Goal: Download file/media

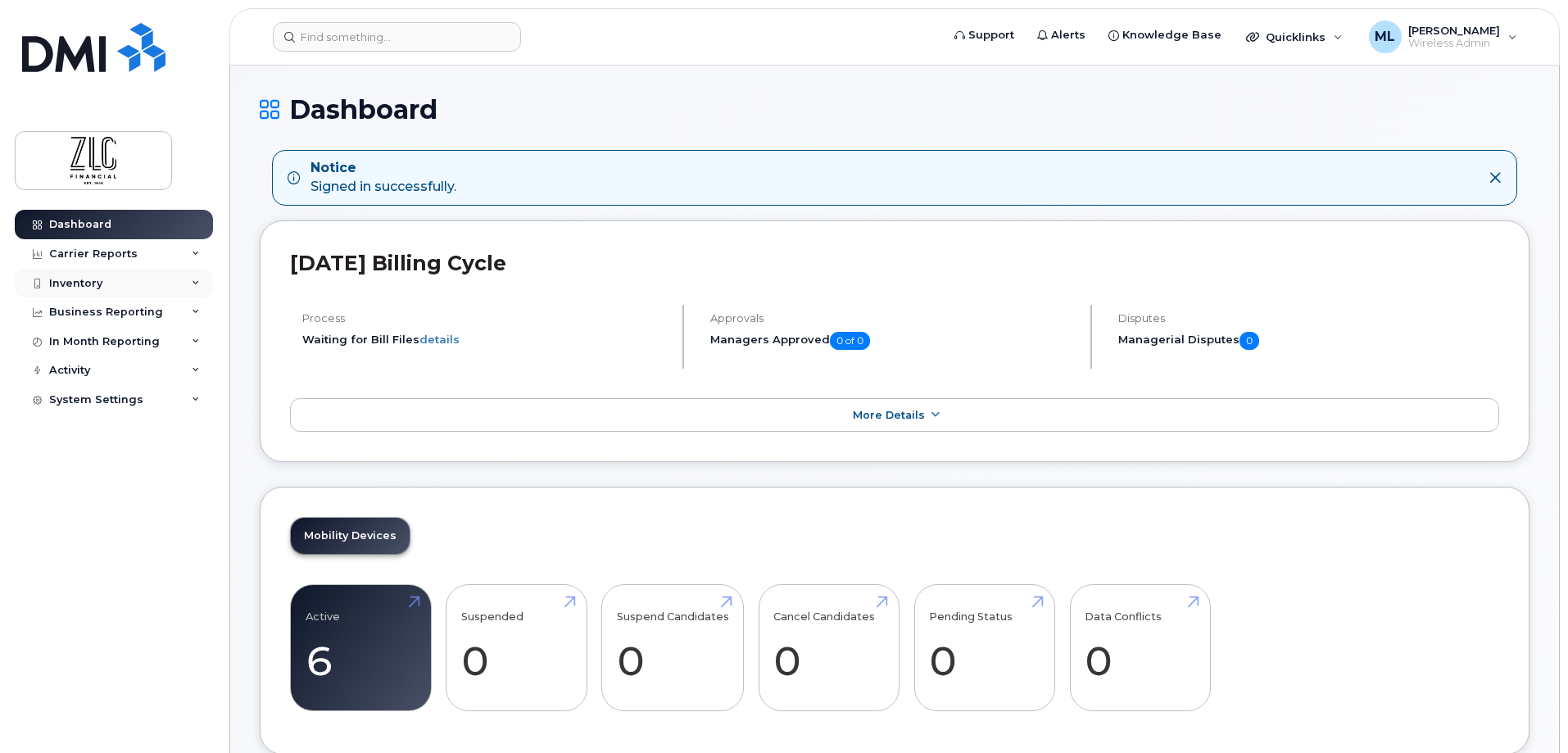
click at [85, 276] on div "Inventory" at bounding box center [114, 283] width 198 height 30
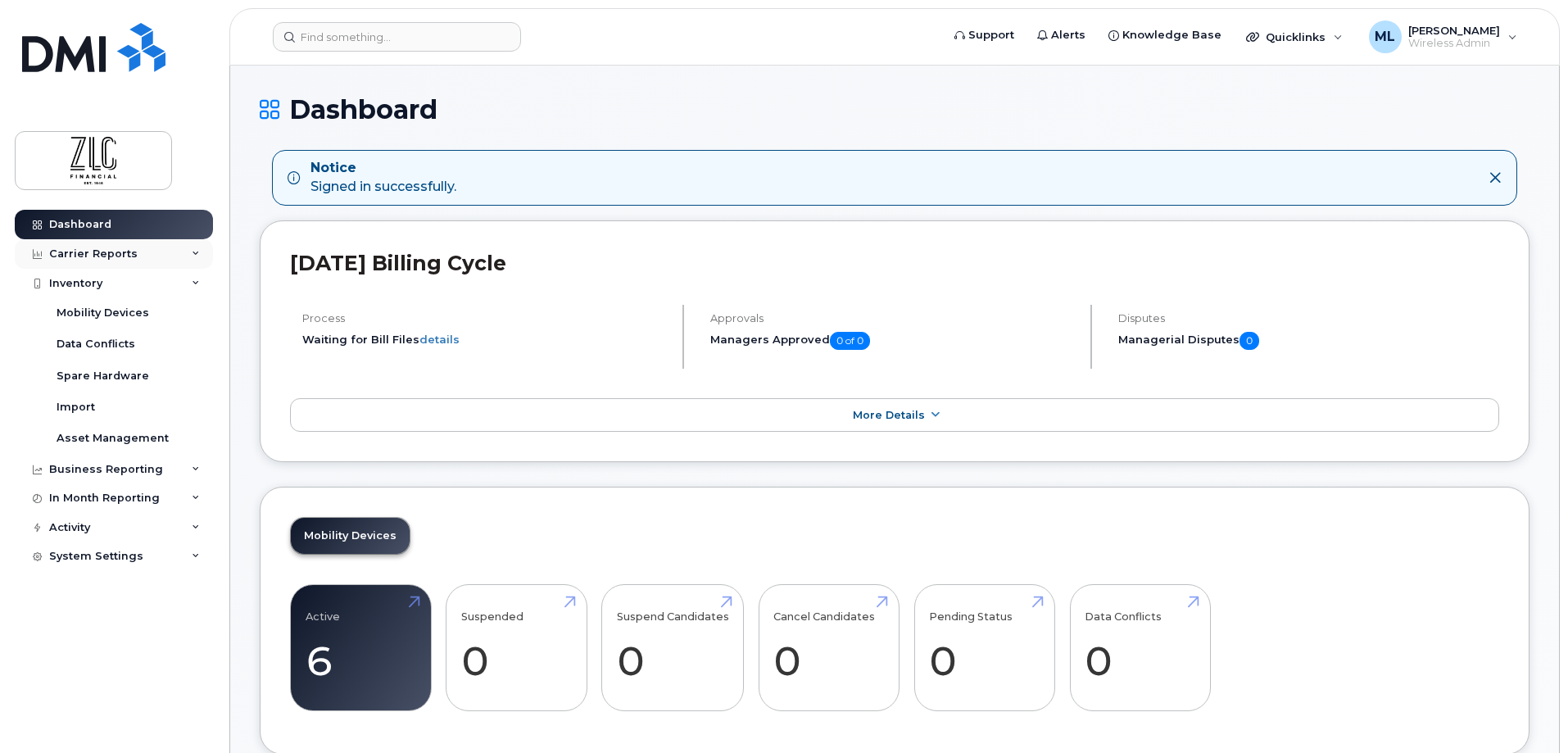
click at [105, 245] on div "Carrier Reports" at bounding box center [114, 254] width 198 height 30
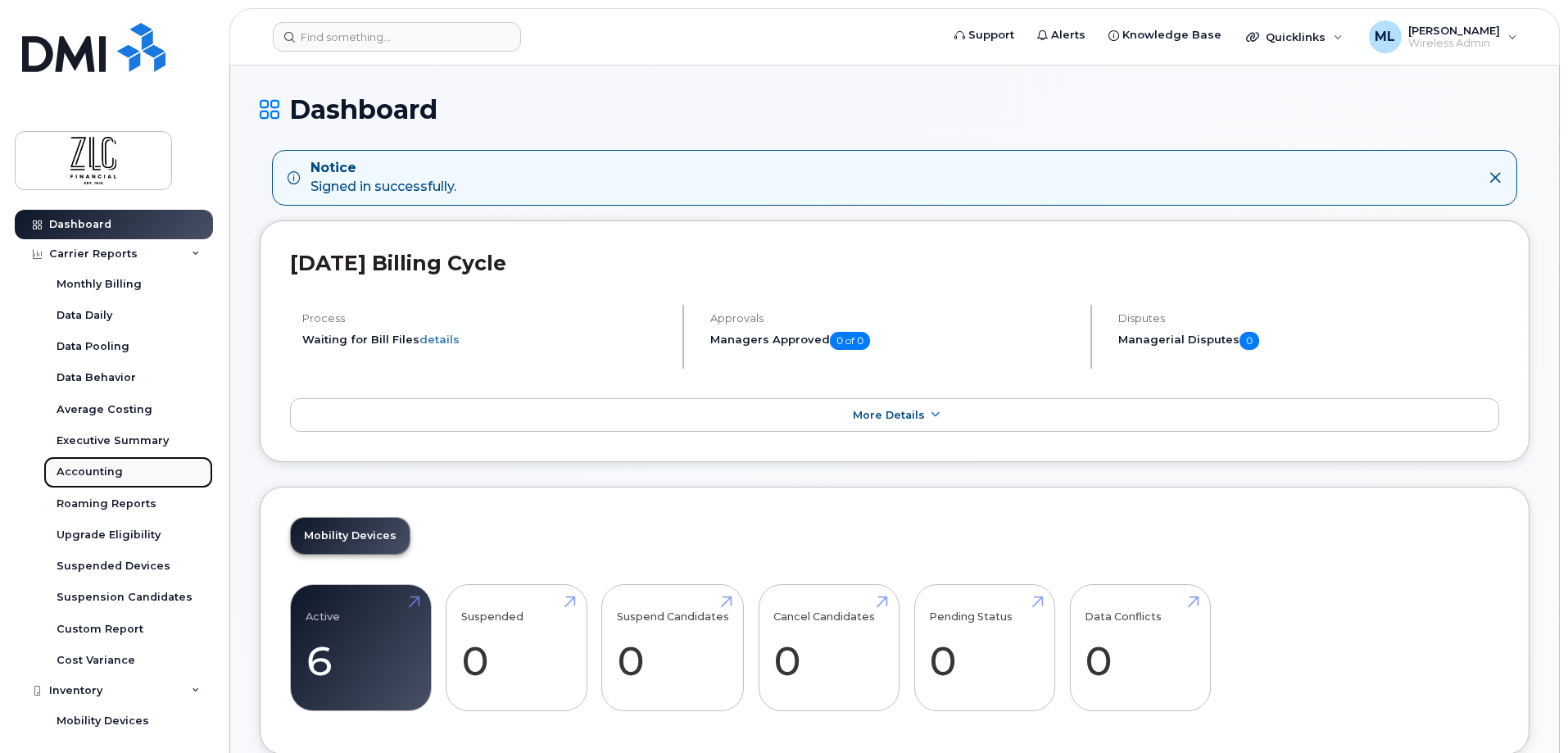
click at [93, 464] on link "Accounting" at bounding box center [129, 471] width 170 height 31
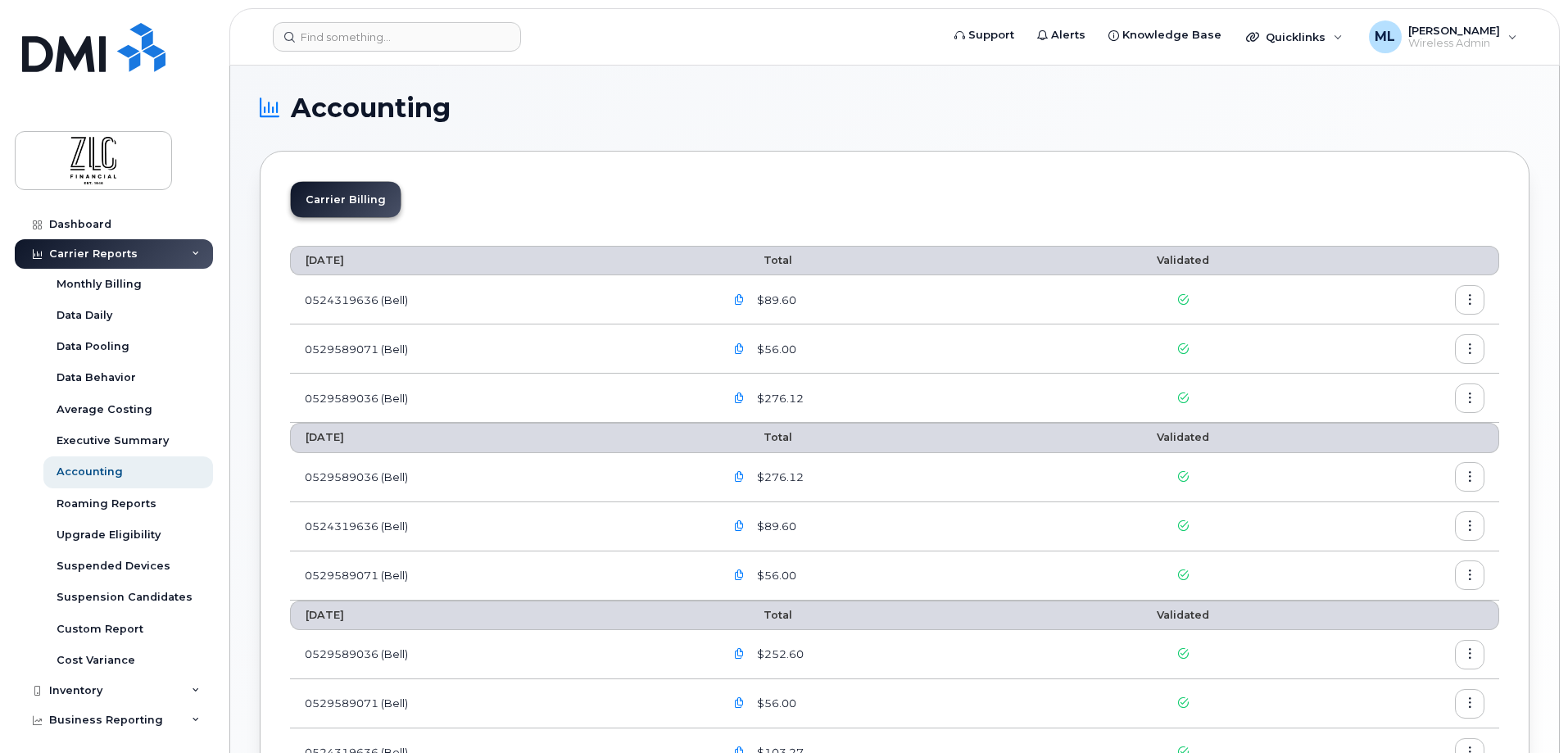
click at [1463, 296] on button "button" at bounding box center [1470, 300] width 30 height 30
click at [1390, 368] on span "Download" at bounding box center [1395, 366] width 63 height 14
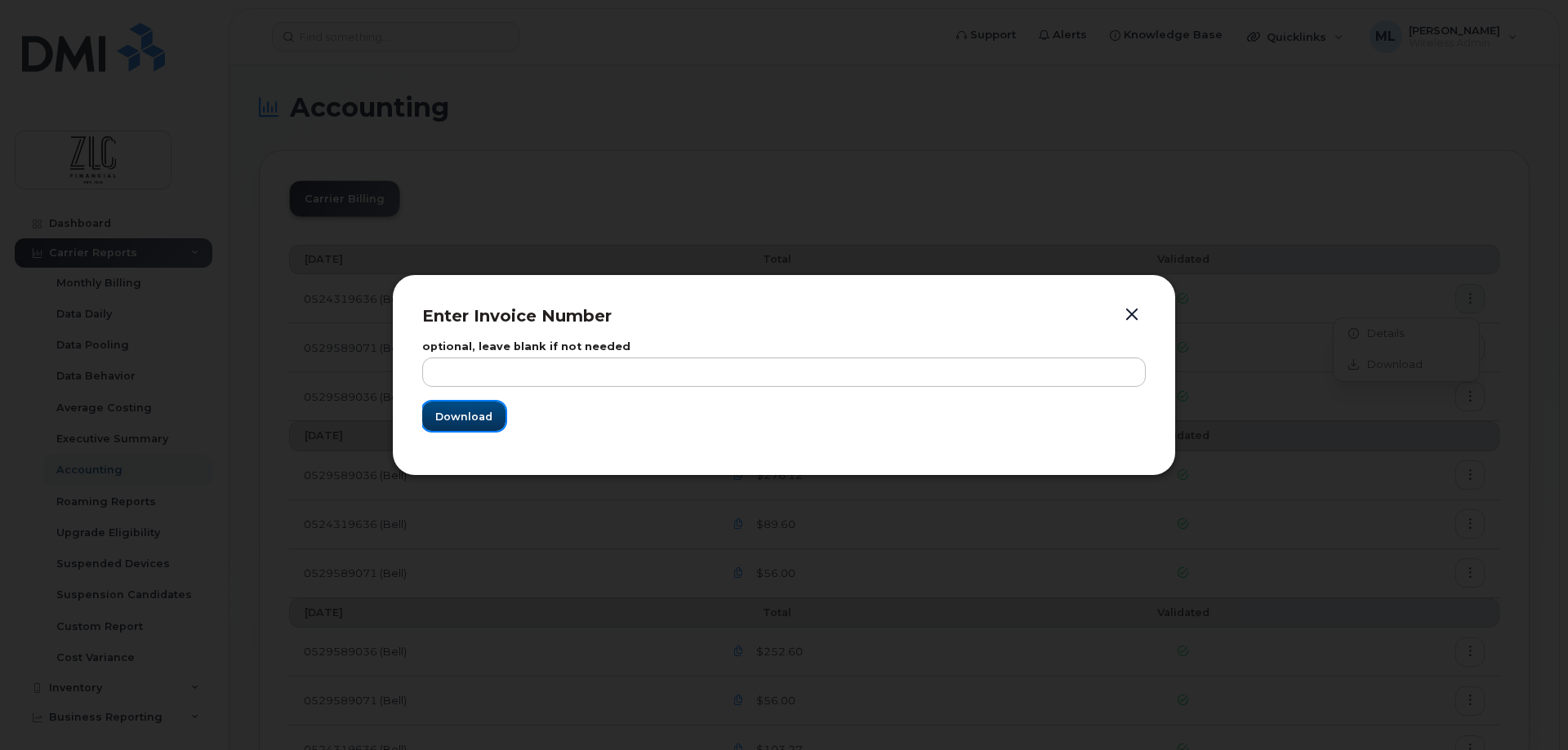
drag, startPoint x: 453, startPoint y: 412, endPoint x: 476, endPoint y: 400, distance: 25.9
click at [454, 412] on span "Download" at bounding box center [463, 416] width 57 height 15
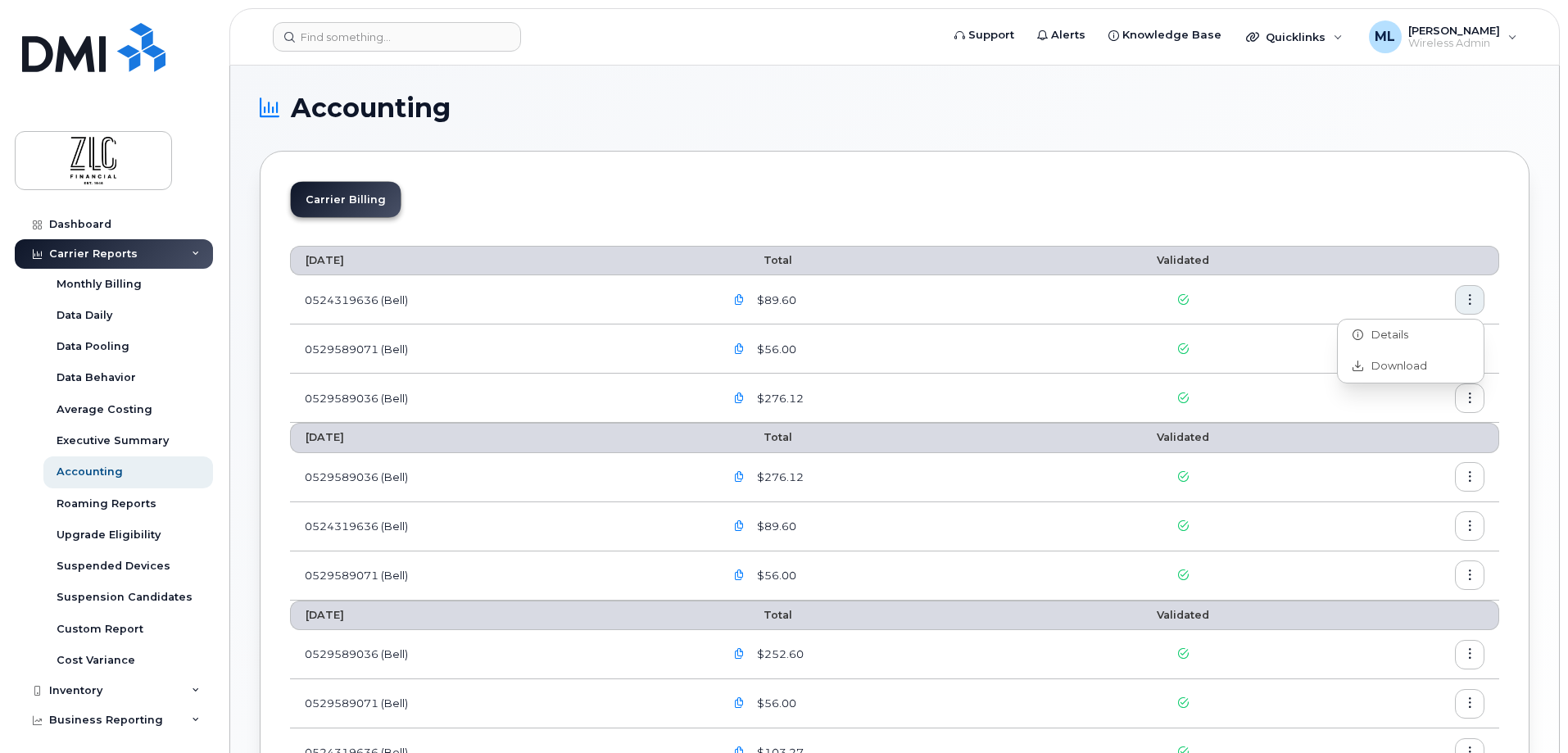
click at [946, 225] on div "Carrier Billing" at bounding box center [894, 207] width 1210 height 50
click at [1470, 344] on icon "button" at bounding box center [1471, 350] width 11 height 11
click at [1397, 407] on div "Download" at bounding box center [1410, 415] width 146 height 31
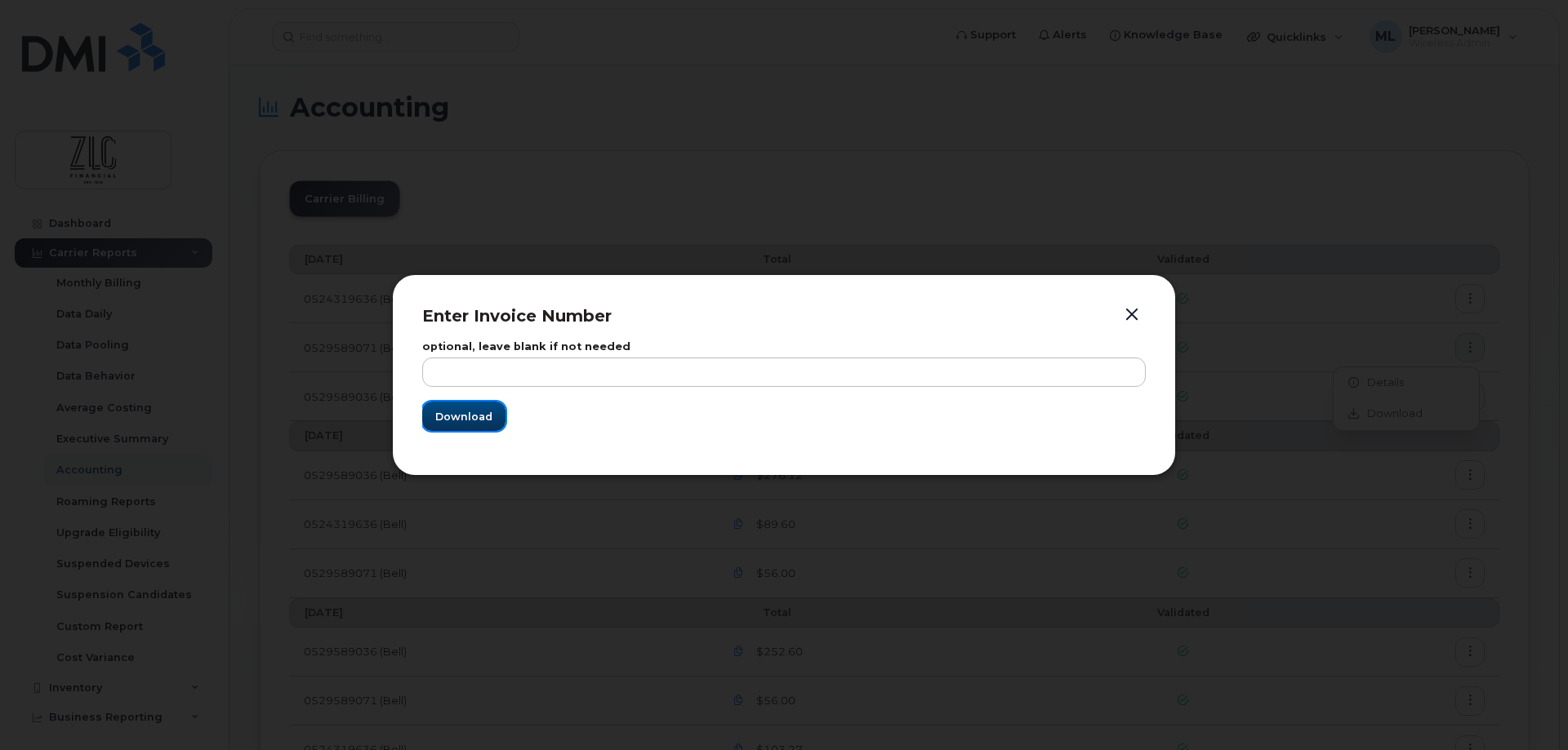
click at [474, 424] on span "Download" at bounding box center [463, 416] width 57 height 15
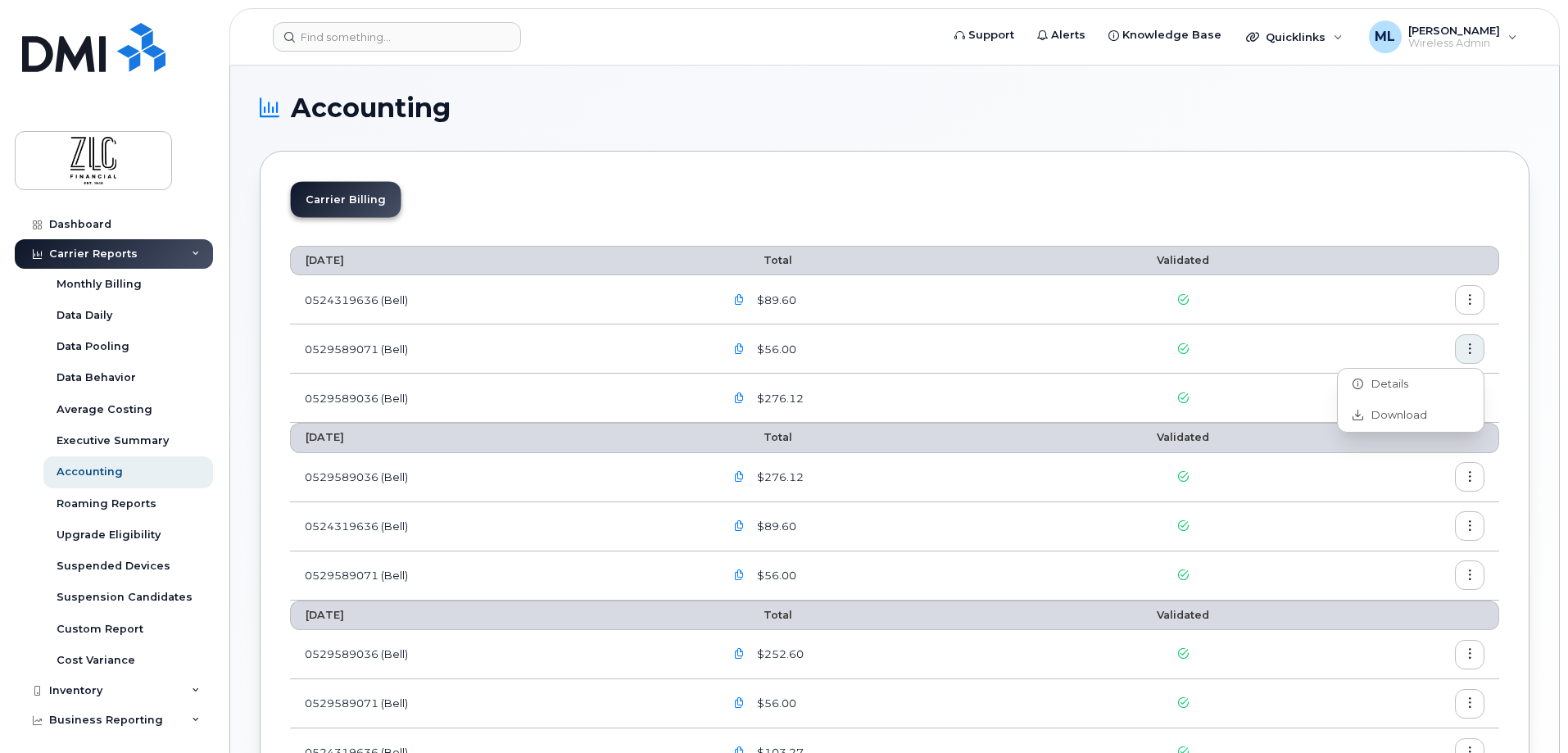
click at [1083, 113] on h1 "Accounting" at bounding box center [890, 107] width 1261 height 26
click at [1041, 127] on section "Accounting Carrier Billing [DATE] Total Validated 0524319636 (Bell) $89.60 0529…" at bounding box center [895, 487] width 1269 height 785
drag, startPoint x: 1041, startPoint y: 127, endPoint x: 1183, endPoint y: 192, distance: 156.2
click at [1183, 192] on div "Carrier Billing" at bounding box center [894, 207] width 1210 height 50
click at [1469, 403] on icon "button" at bounding box center [1471, 399] width 11 height 11
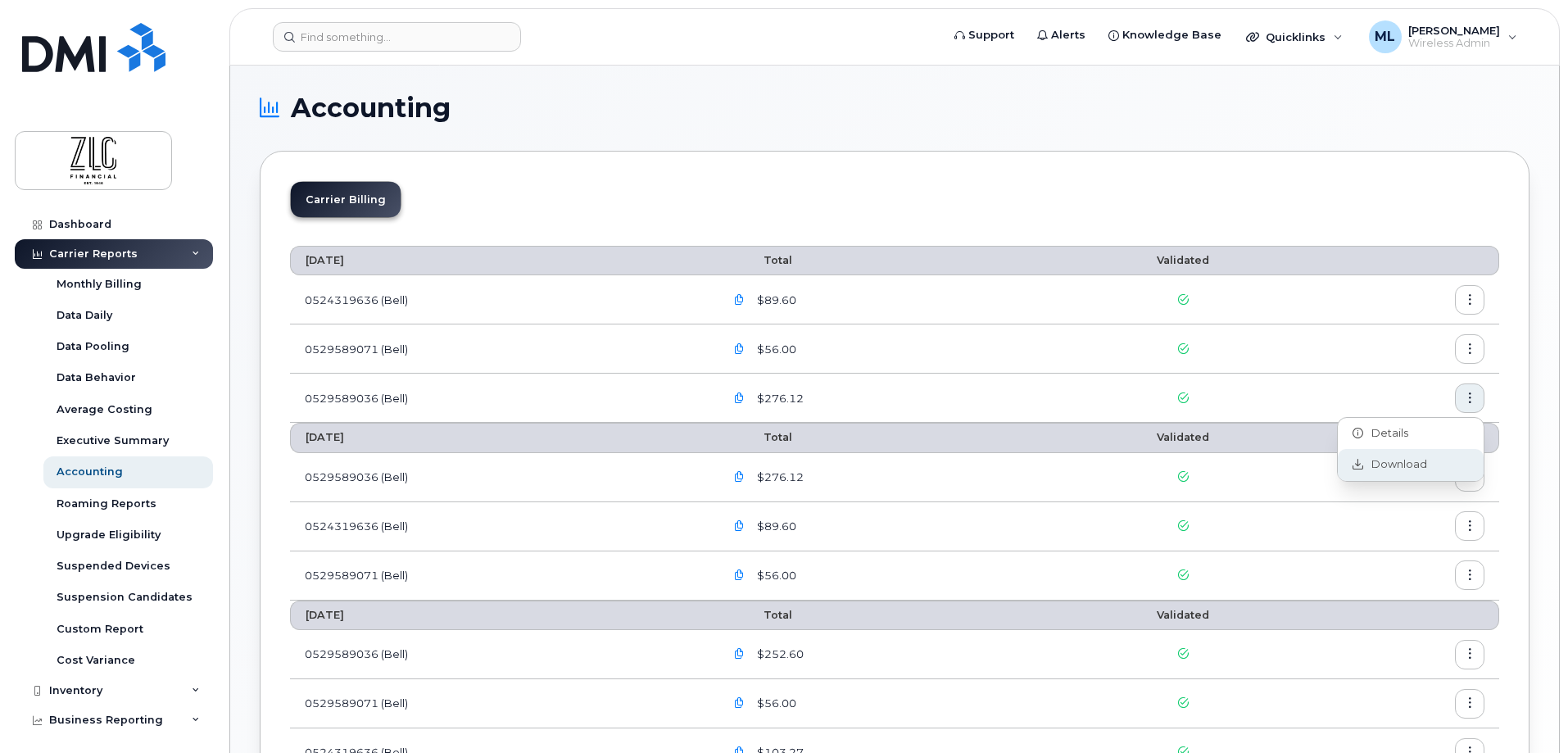
click at [1396, 461] on span "Download" at bounding box center [1395, 464] width 63 height 14
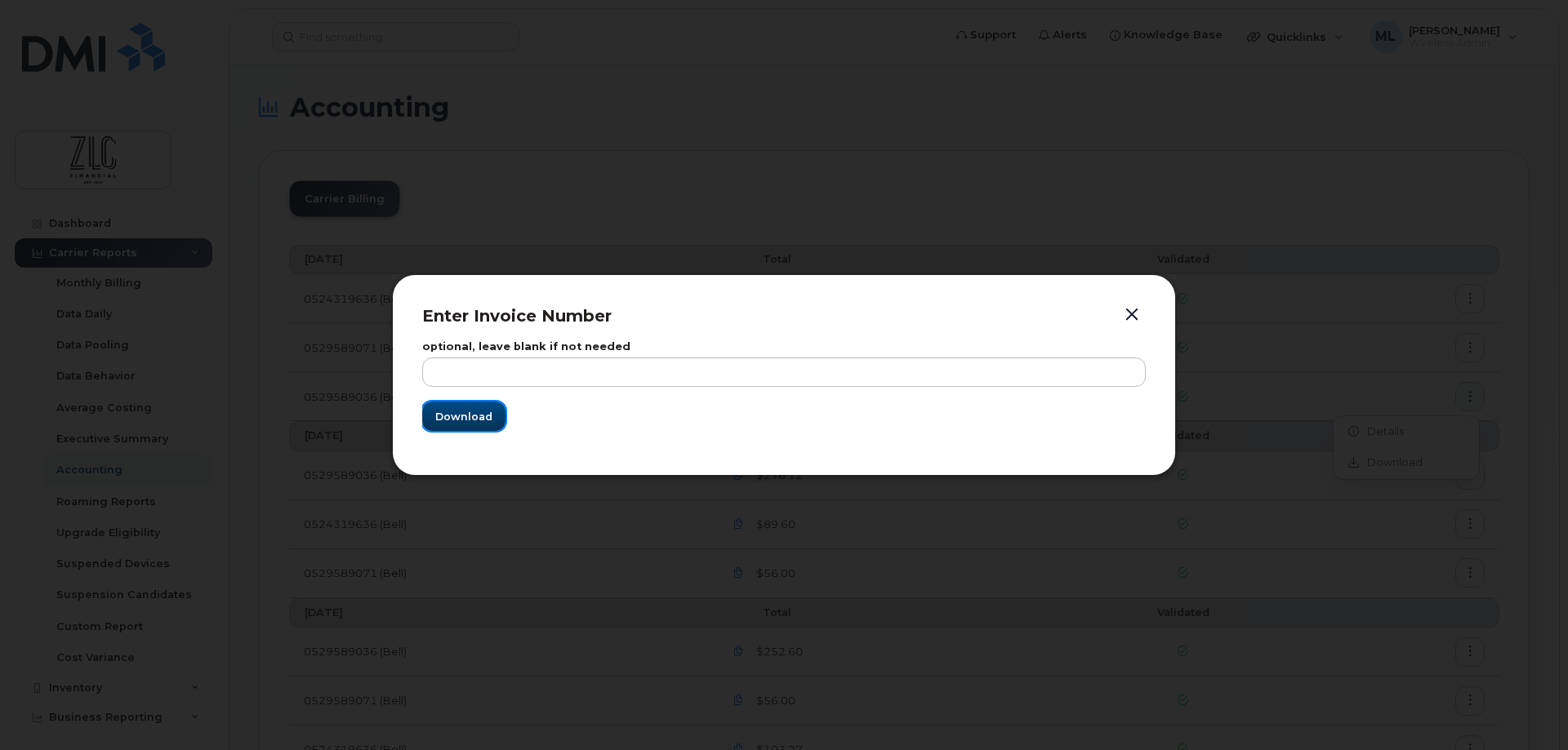
click at [468, 418] on span "Download" at bounding box center [463, 416] width 57 height 15
